Goal: Obtain resource: Download file/media

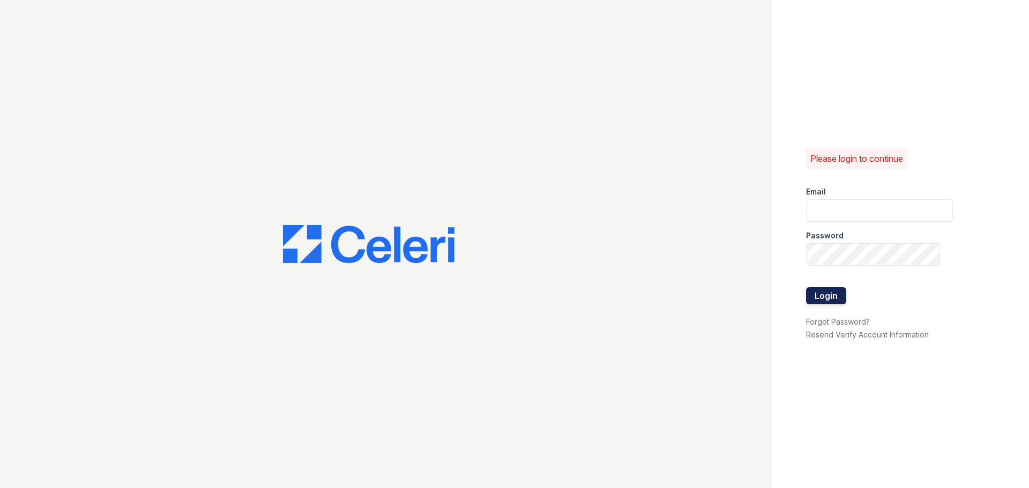
type input "arrivestreetervilleleasing@trinity-pm.com"
click at [829, 297] on button "Login" at bounding box center [826, 295] width 40 height 17
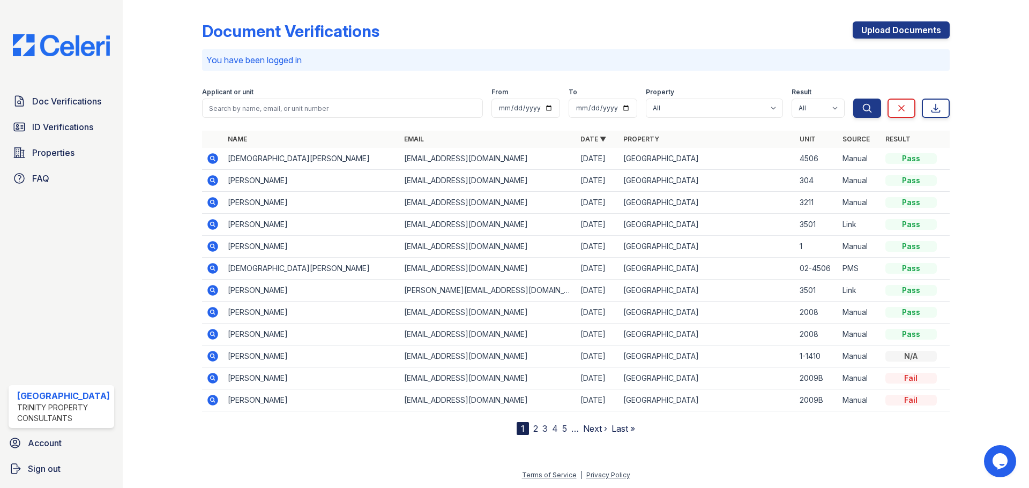
click at [210, 158] on icon at bounding box center [212, 158] width 13 height 13
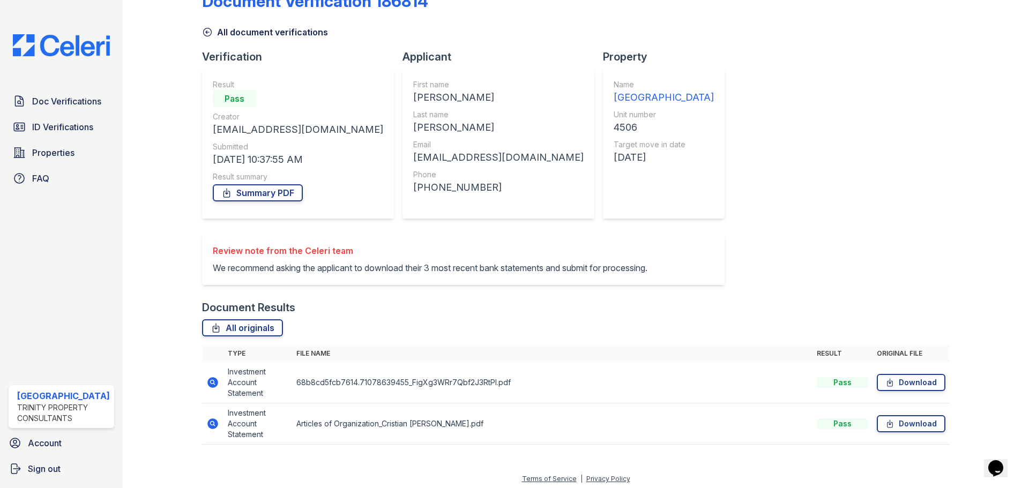
scroll to position [47, 0]
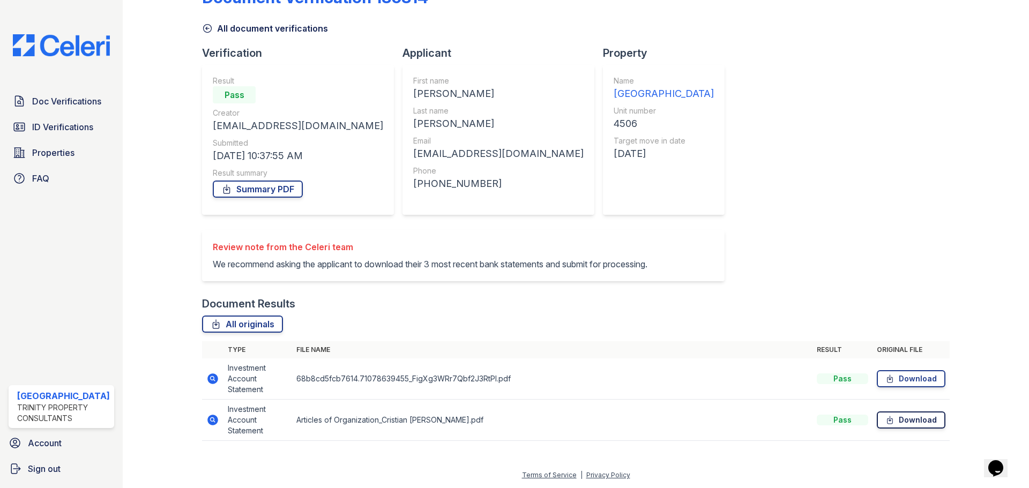
click at [896, 419] on link "Download" at bounding box center [911, 420] width 69 height 17
click at [886, 382] on icon at bounding box center [890, 379] width 9 height 11
click at [40, 107] on span "Doc Verifications" at bounding box center [66, 101] width 69 height 13
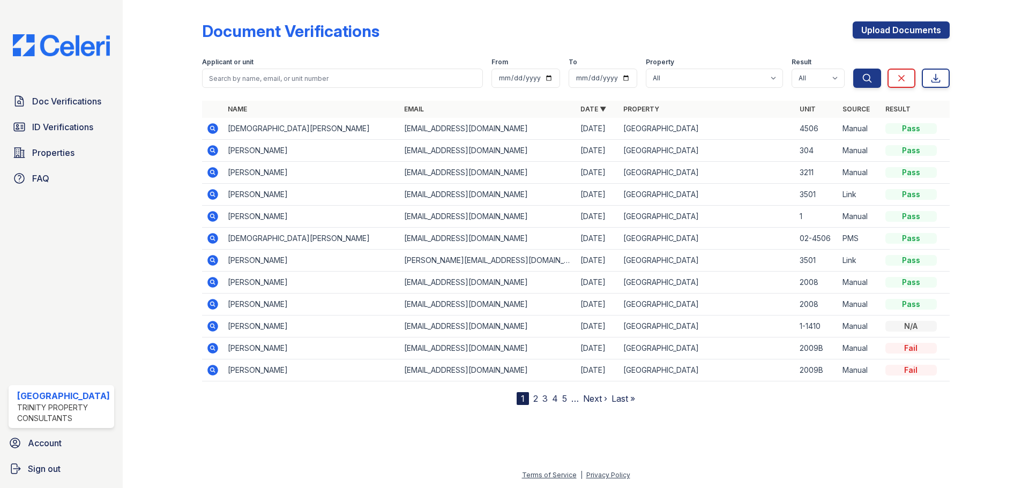
click at [212, 236] on icon at bounding box center [212, 238] width 13 height 13
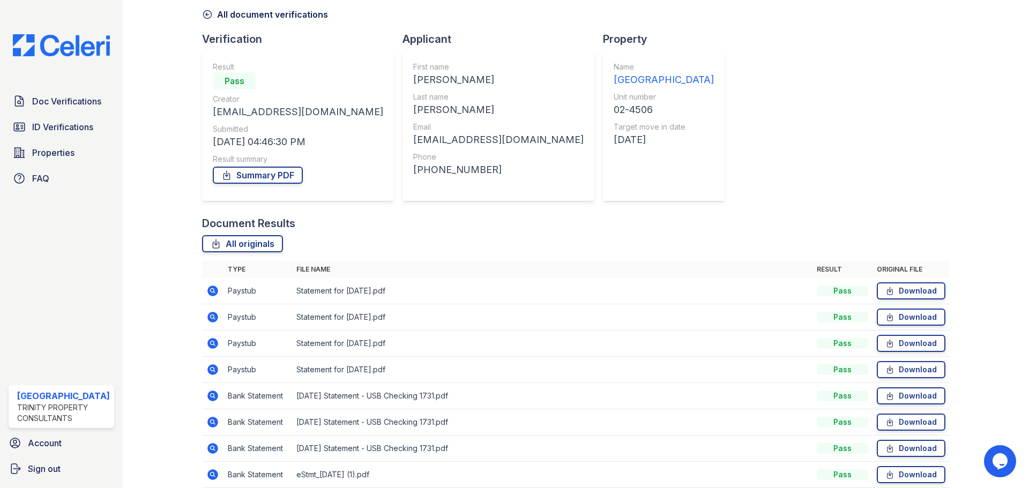
scroll to position [147, 0]
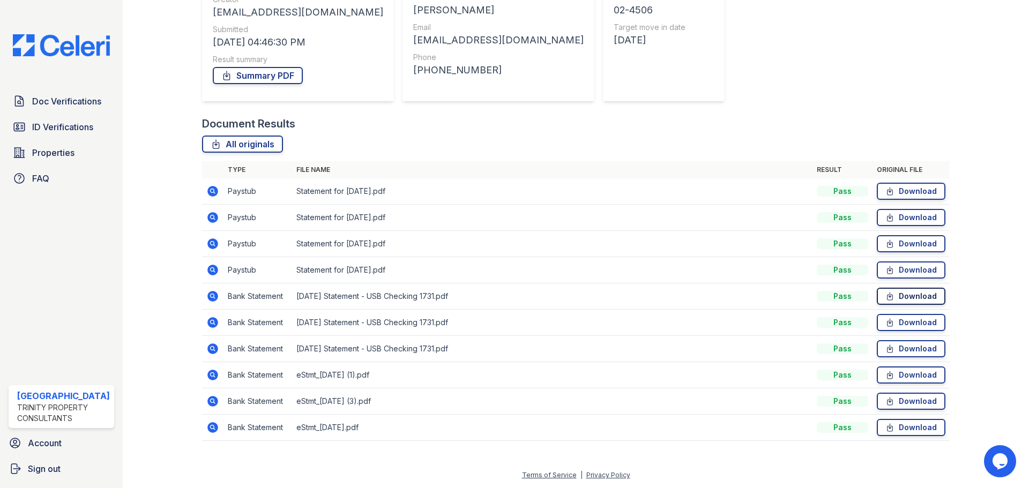
click at [888, 299] on icon at bounding box center [890, 296] width 9 height 11
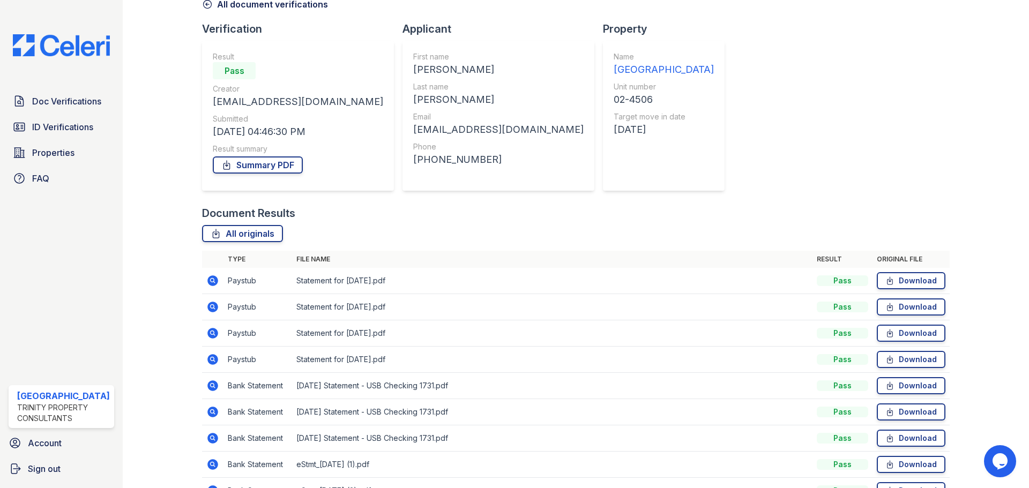
scroll to position [0, 0]
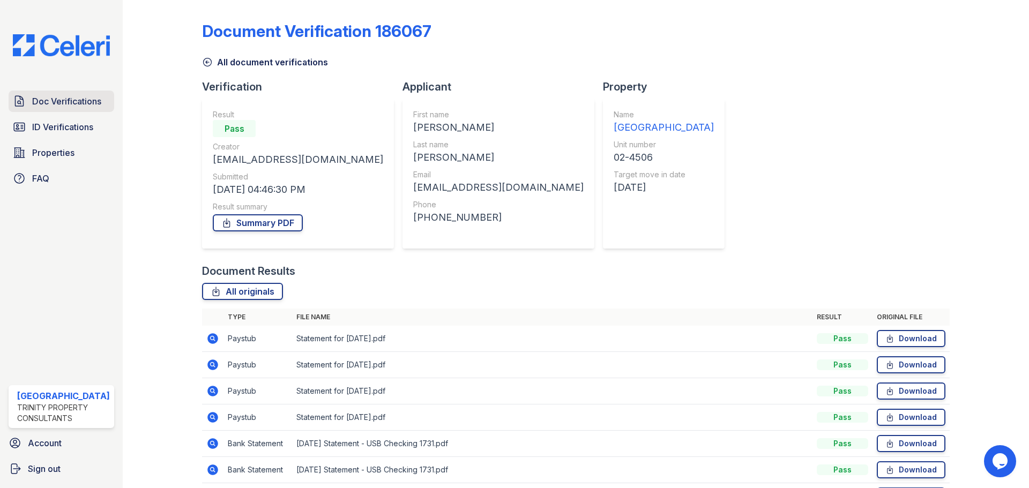
click at [50, 97] on span "Doc Verifications" at bounding box center [66, 101] width 69 height 13
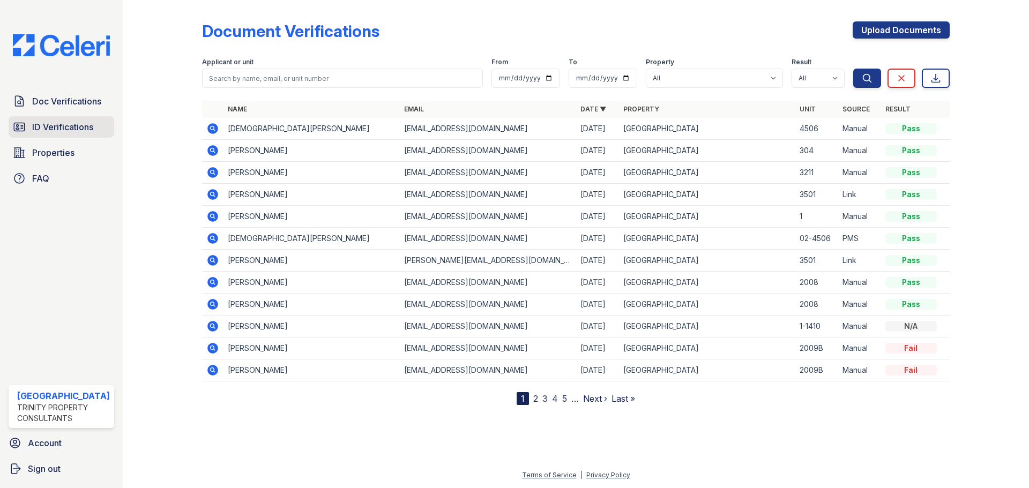
click at [35, 127] on span "ID Verifications" at bounding box center [62, 127] width 61 height 13
